Goal: Navigation & Orientation: Find specific page/section

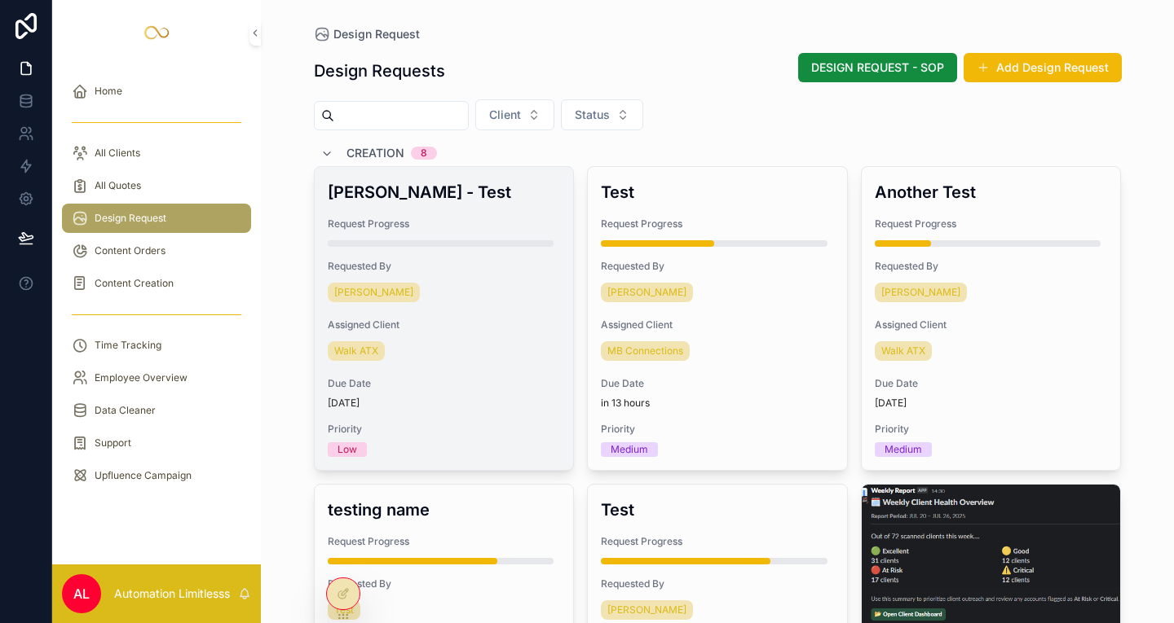
click at [478, 284] on div "[PERSON_NAME]" at bounding box center [444, 293] width 233 height 26
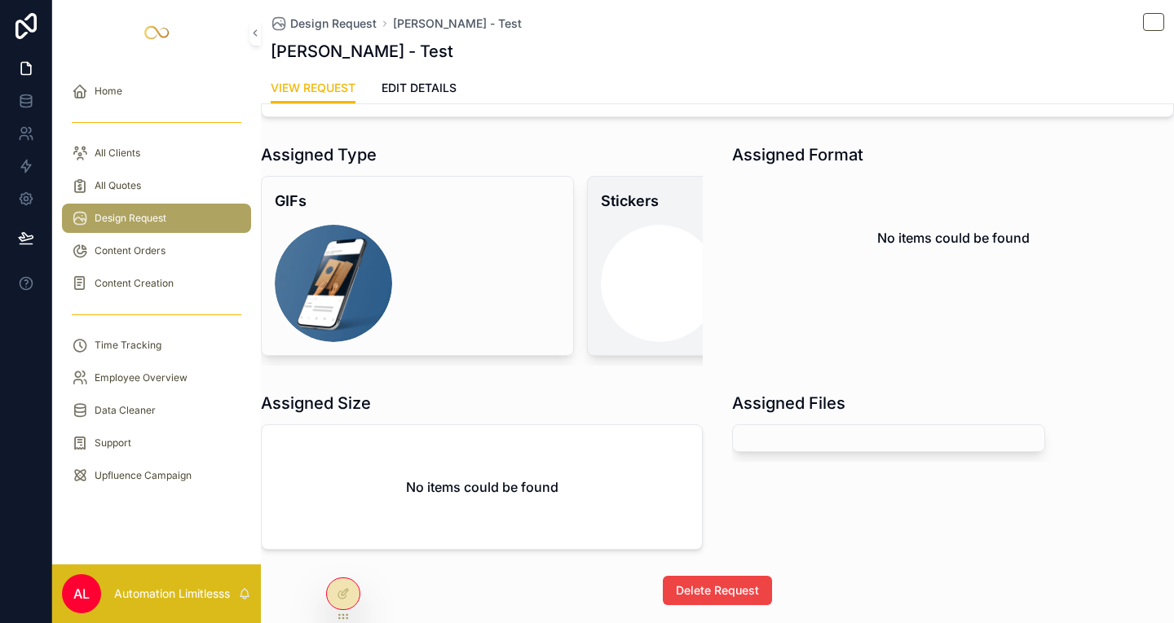
scroll to position [465, 0]
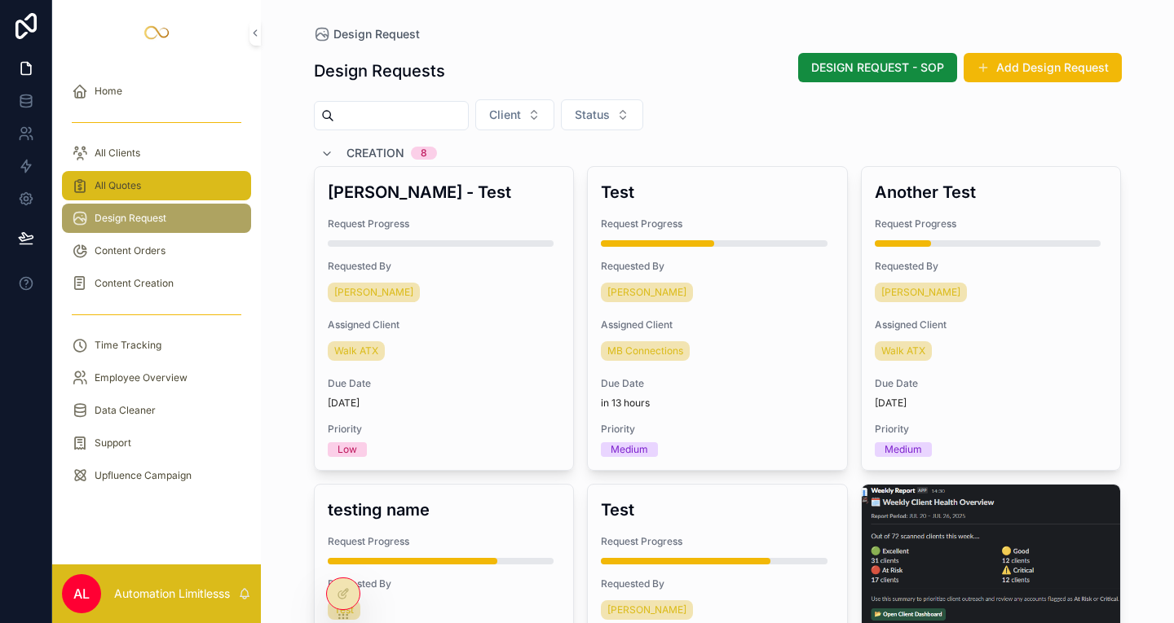
click at [191, 177] on div "All Quotes" at bounding box center [157, 186] width 170 height 26
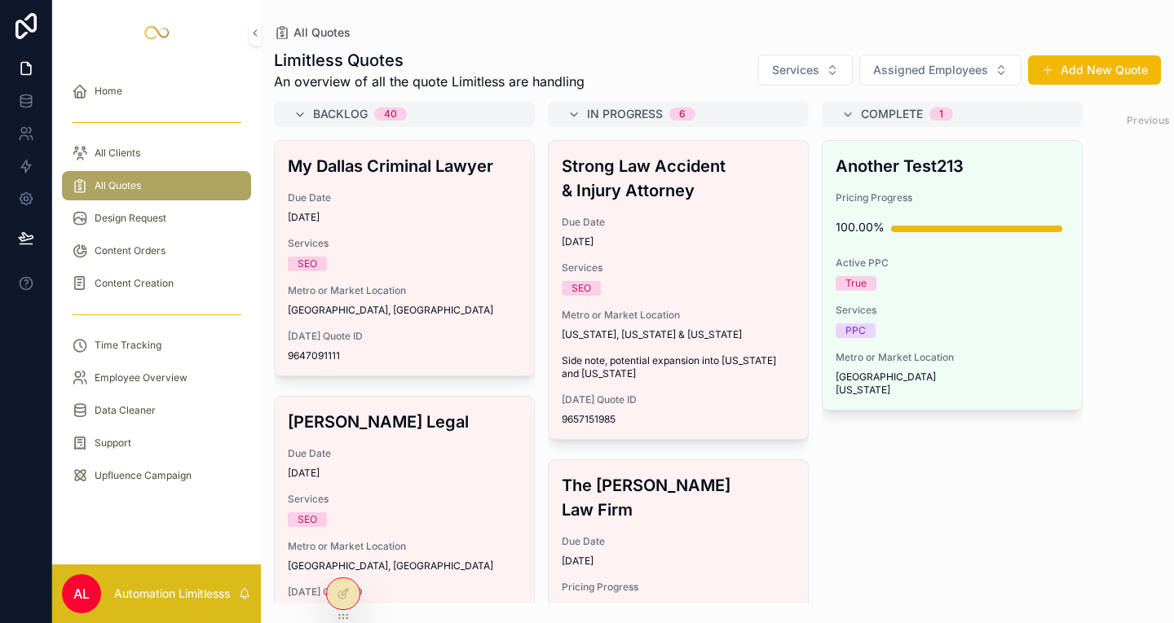
click at [130, 109] on div "scrollable content" at bounding box center [156, 122] width 189 height 26
click at [143, 92] on div "Home" at bounding box center [157, 91] width 170 height 26
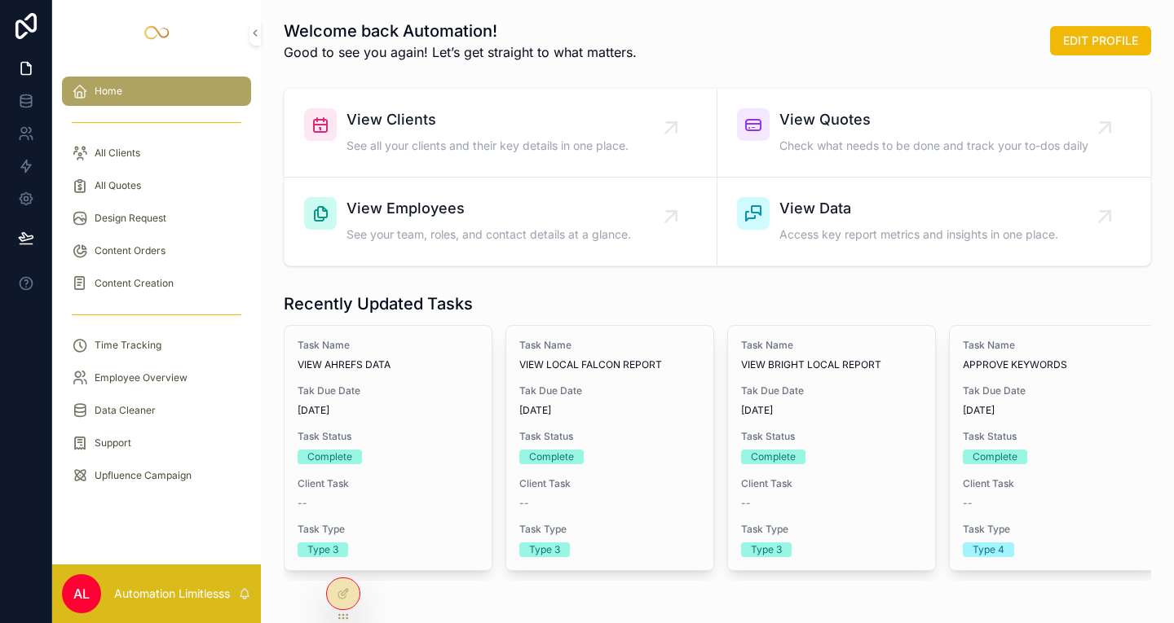
click at [148, 126] on div "scrollable content" at bounding box center [156, 122] width 189 height 26
click at [117, 138] on div "All Clients" at bounding box center [156, 153] width 209 height 33
click at [117, 146] on div "All Clients" at bounding box center [157, 153] width 170 height 26
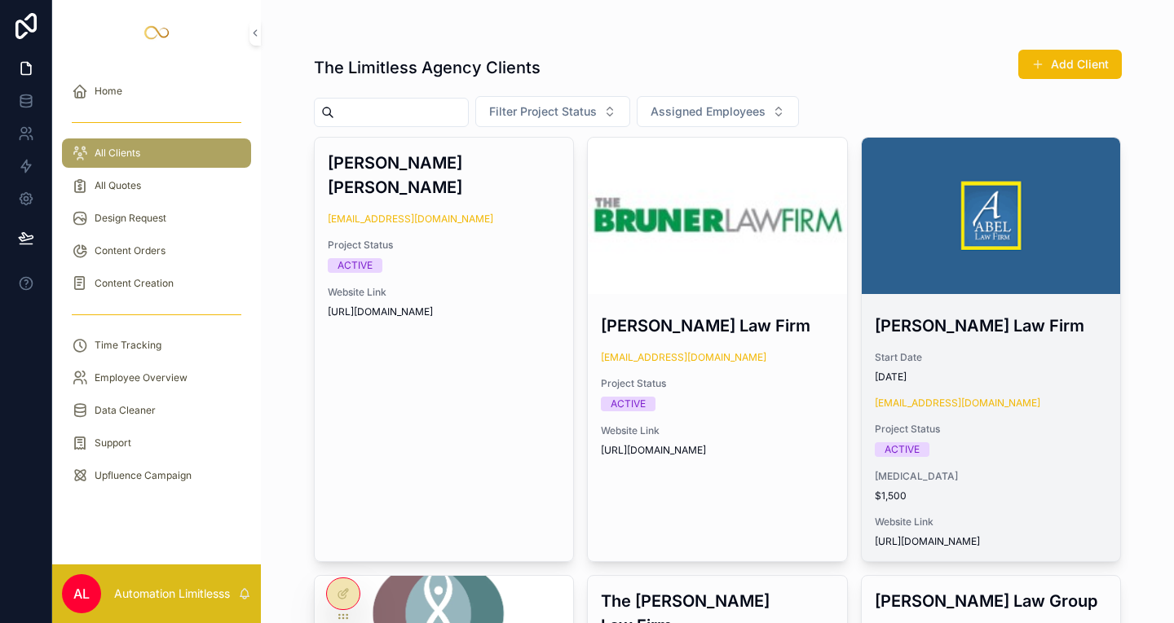
click at [1005, 245] on div "scrollable content" at bounding box center [990, 216] width 259 height 156
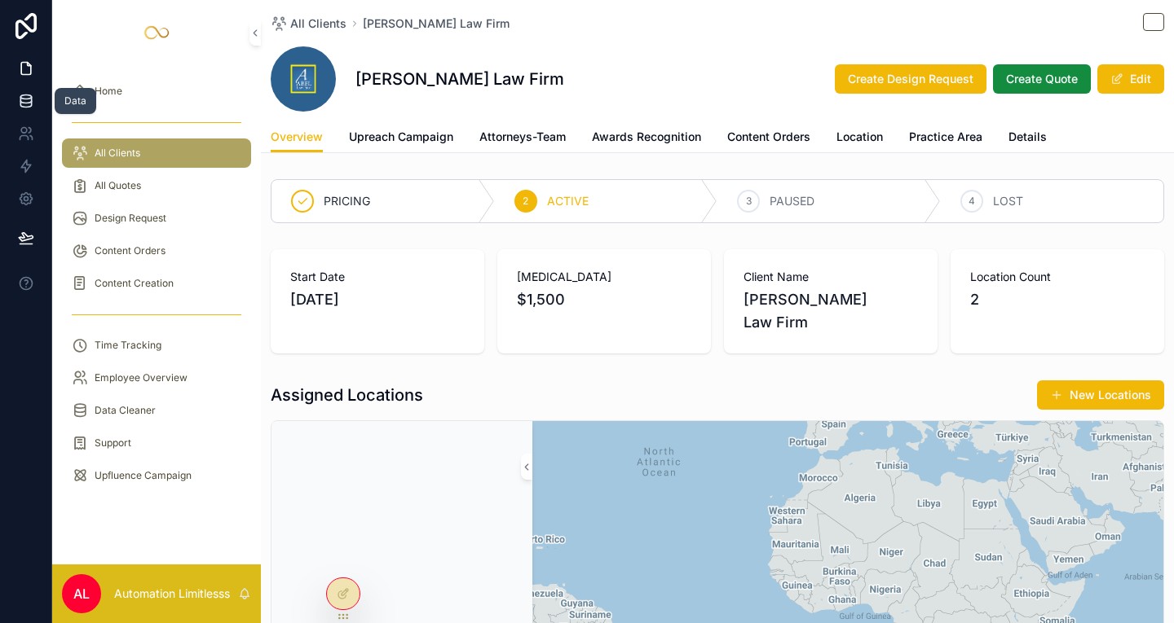
click at [30, 105] on icon at bounding box center [25, 104] width 11 height 7
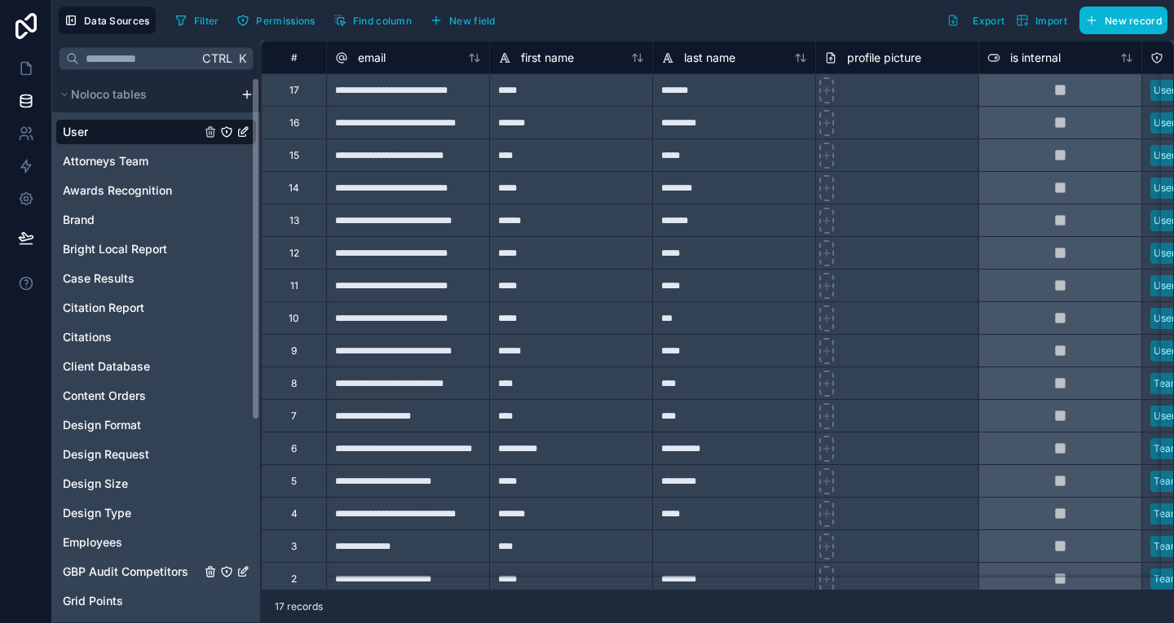
scroll to position [322, 0]
